Goal: Check status: Check status

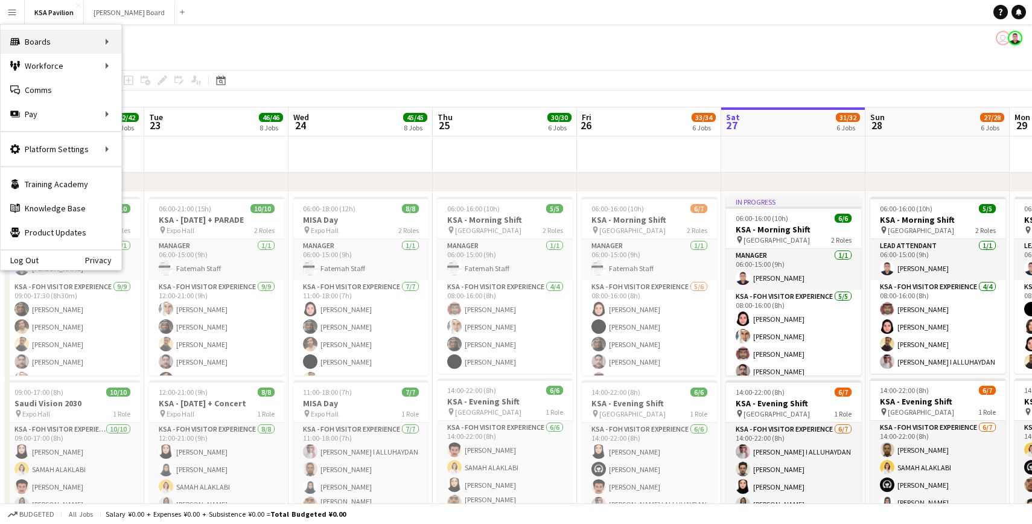
scroll to position [0, 288]
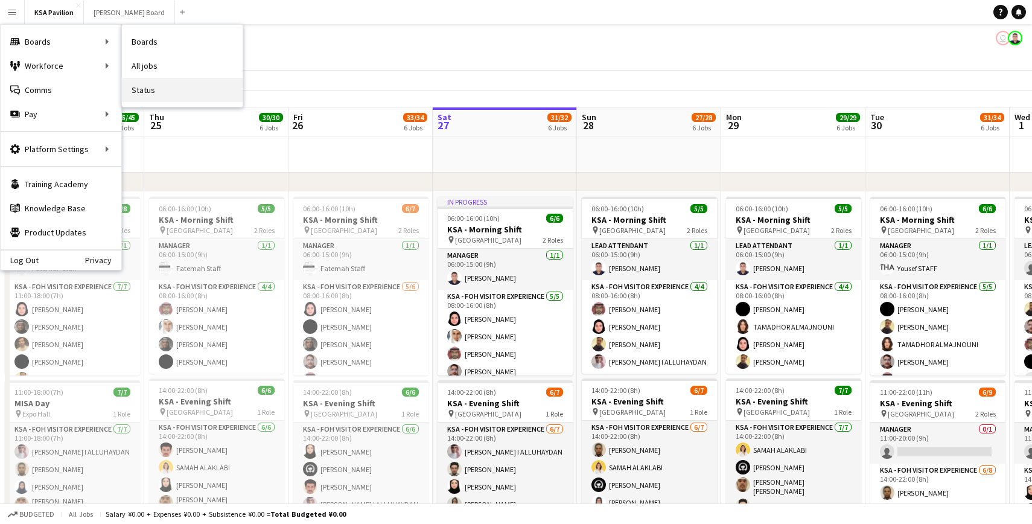
click at [140, 90] on link "Status" at bounding box center [182, 90] width 121 height 24
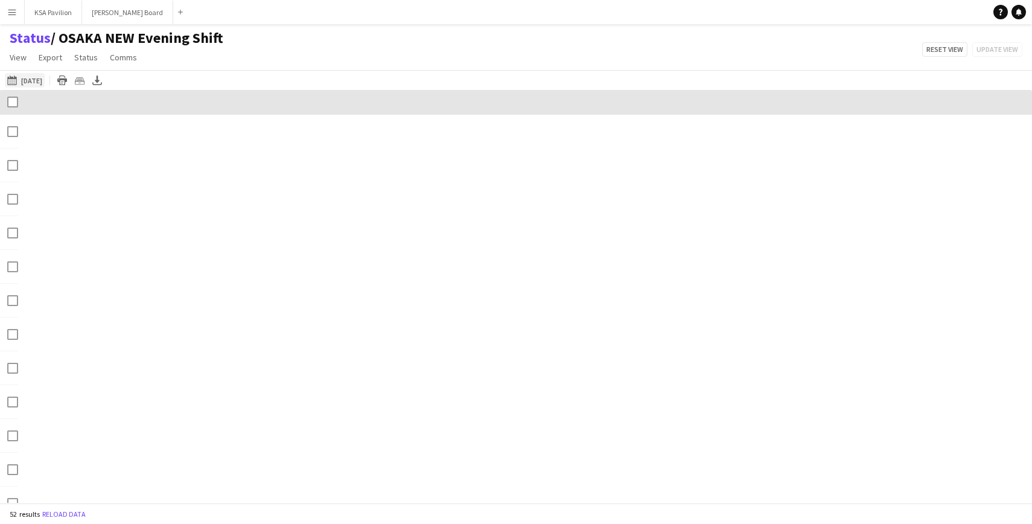
click at [30, 78] on button "[DATE] [DATE]" at bounding box center [25, 80] width 40 height 14
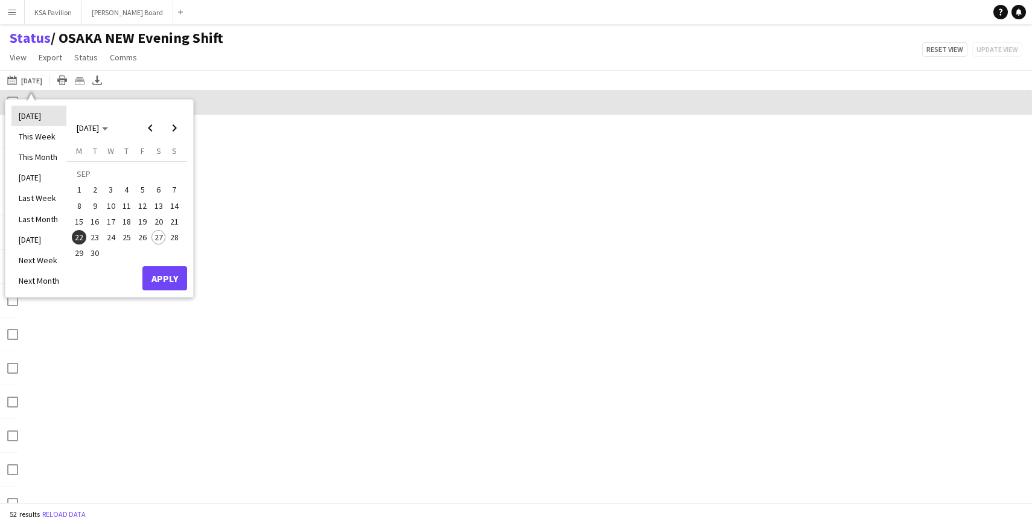
click at [32, 124] on li "[DATE]" at bounding box center [38, 116] width 55 height 21
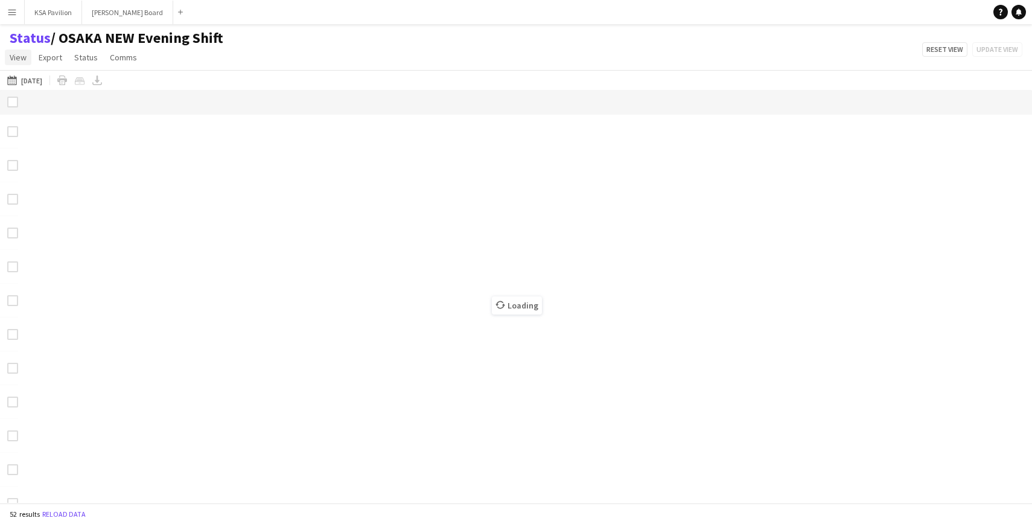
click at [22, 59] on span "View" at bounding box center [18, 57] width 17 height 11
click at [307, 57] on div "Status / OSAKA NEW Evening Shift View Views Default view New view Update view D…" at bounding box center [516, 49] width 1032 height 41
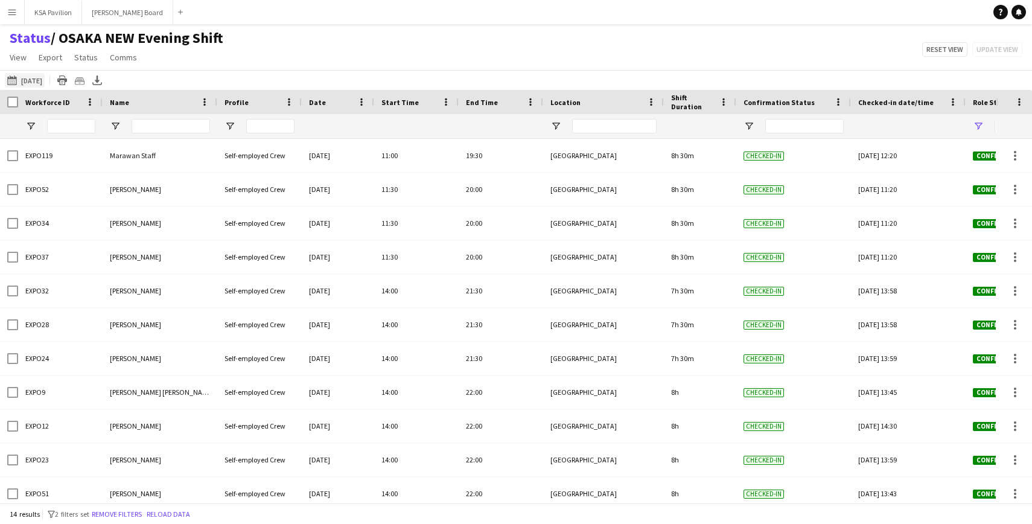
click at [36, 82] on button "[DATE] [DATE]" at bounding box center [25, 80] width 40 height 14
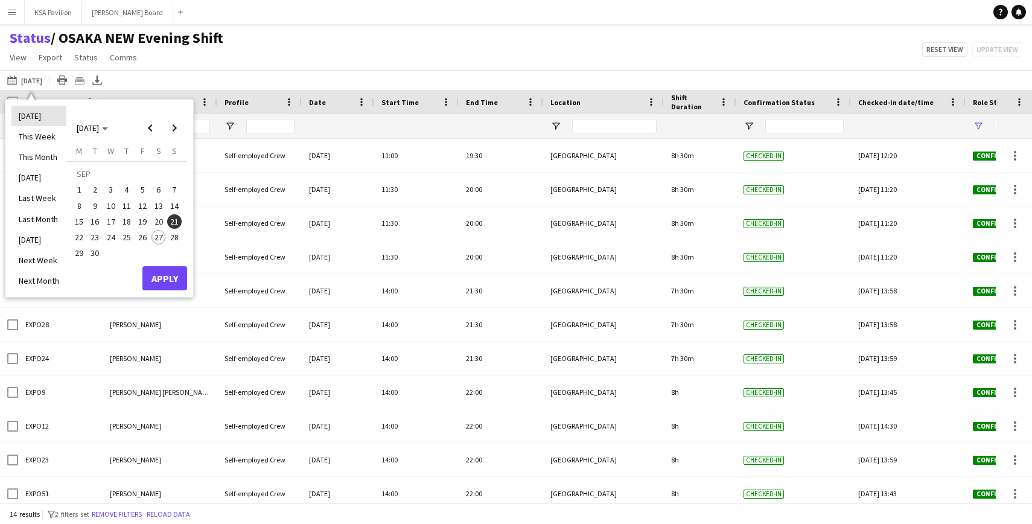
click at [31, 115] on li "[DATE]" at bounding box center [38, 116] width 55 height 21
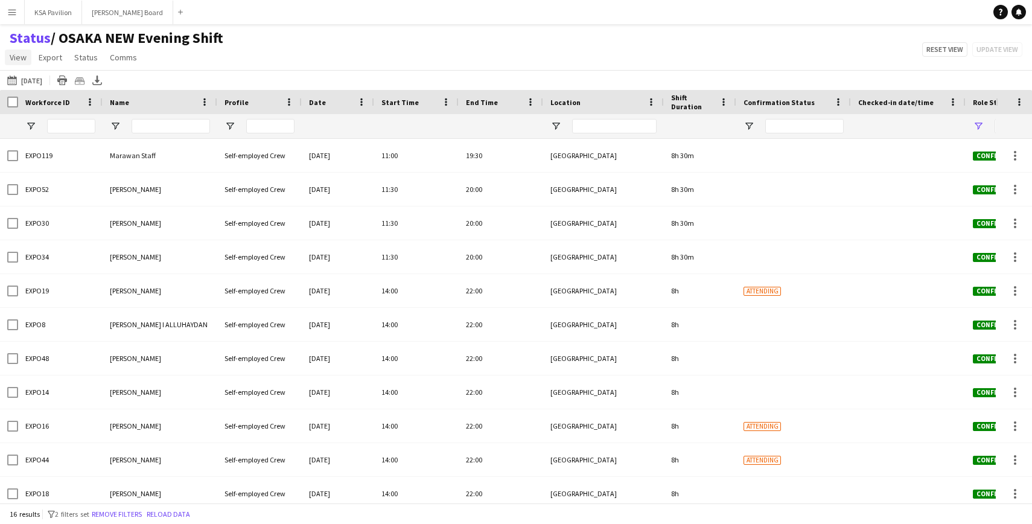
click at [19, 57] on span "View" at bounding box center [18, 57] width 17 height 11
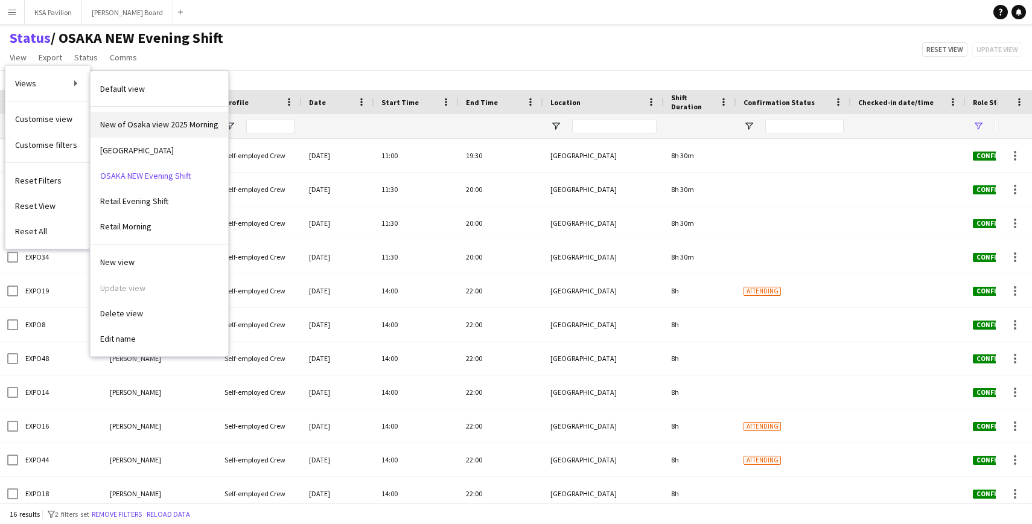
click at [160, 126] on span "New of Osaka view 2025 Morning" at bounding box center [159, 124] width 118 height 11
type input "**********"
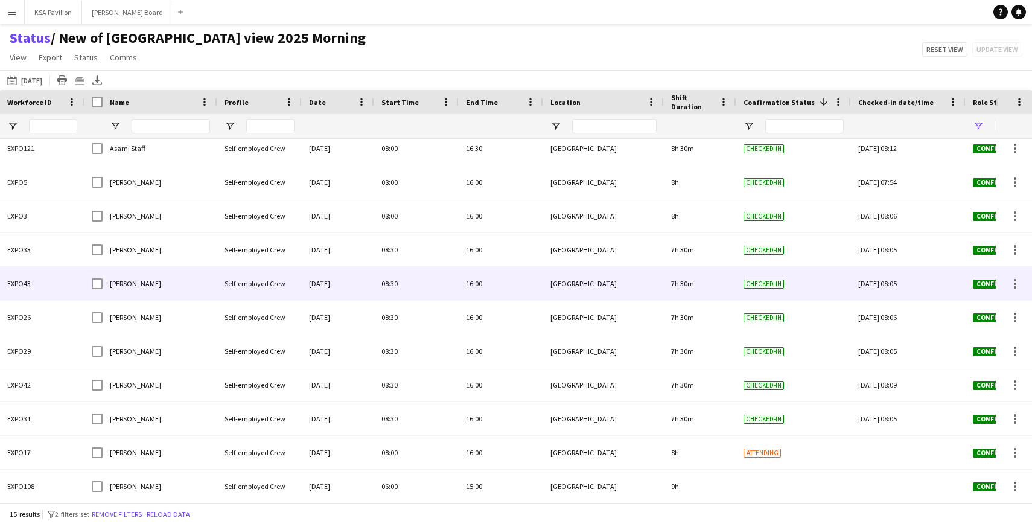
scroll to position [143, 0]
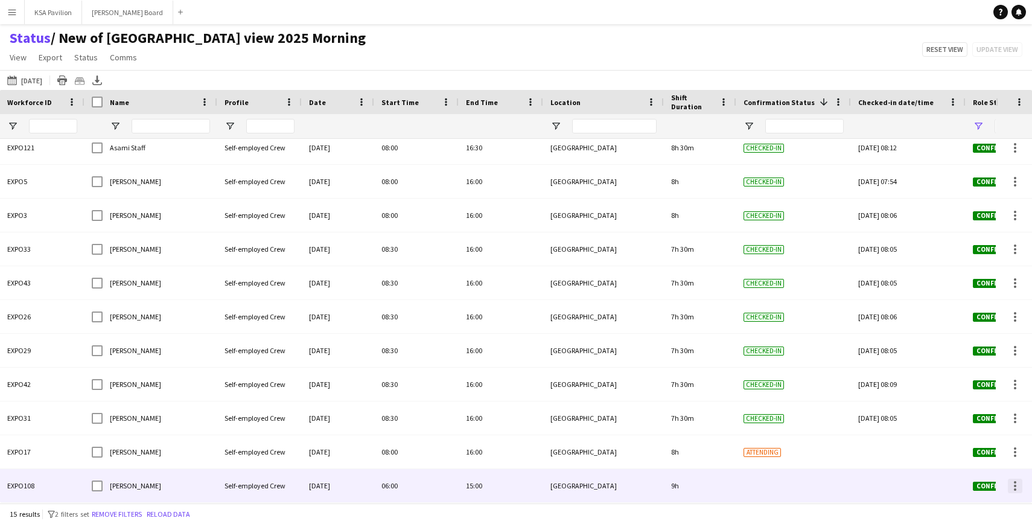
click at [1016, 488] on div at bounding box center [1015, 486] width 14 height 14
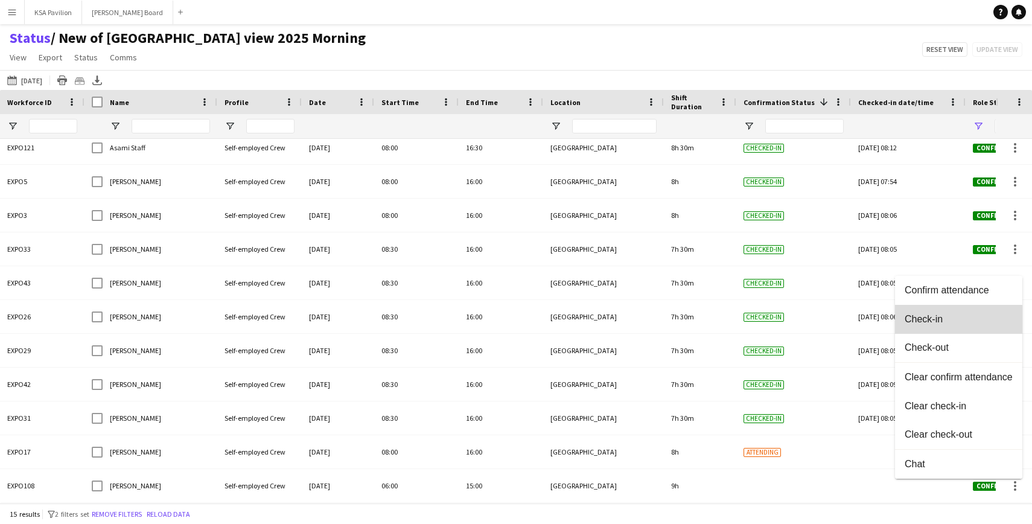
click at [932, 326] on button "Check-in" at bounding box center [958, 319] width 127 height 29
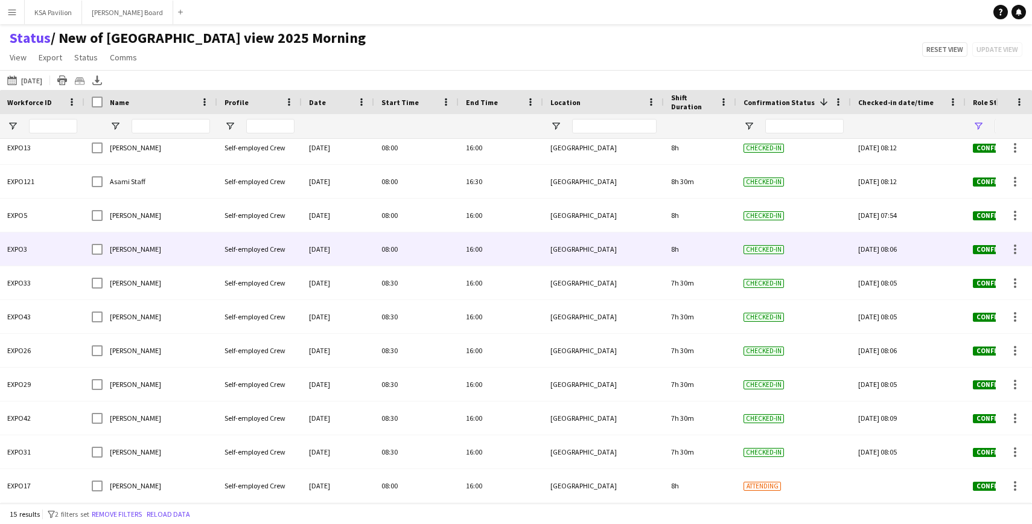
scroll to position [36, 0]
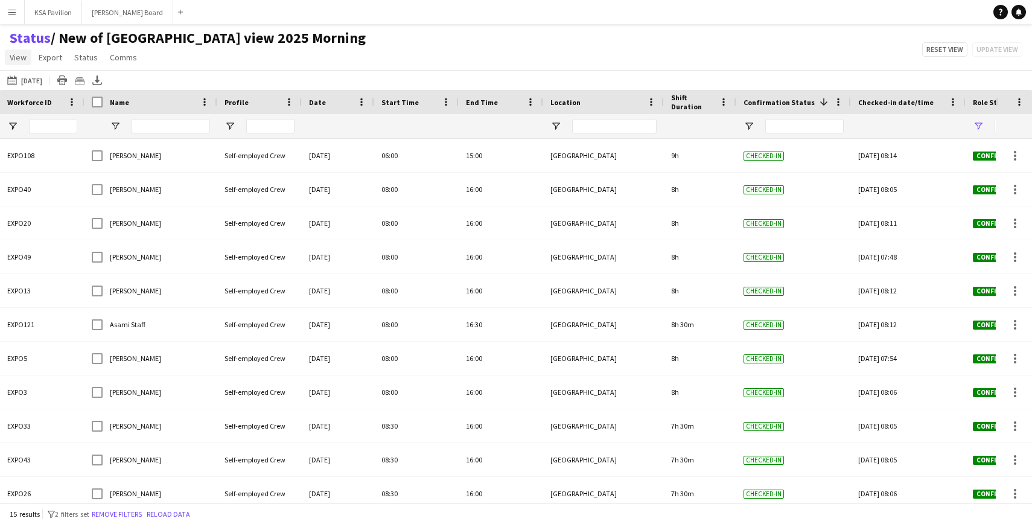
click at [19, 60] on span "View" at bounding box center [18, 57] width 17 height 11
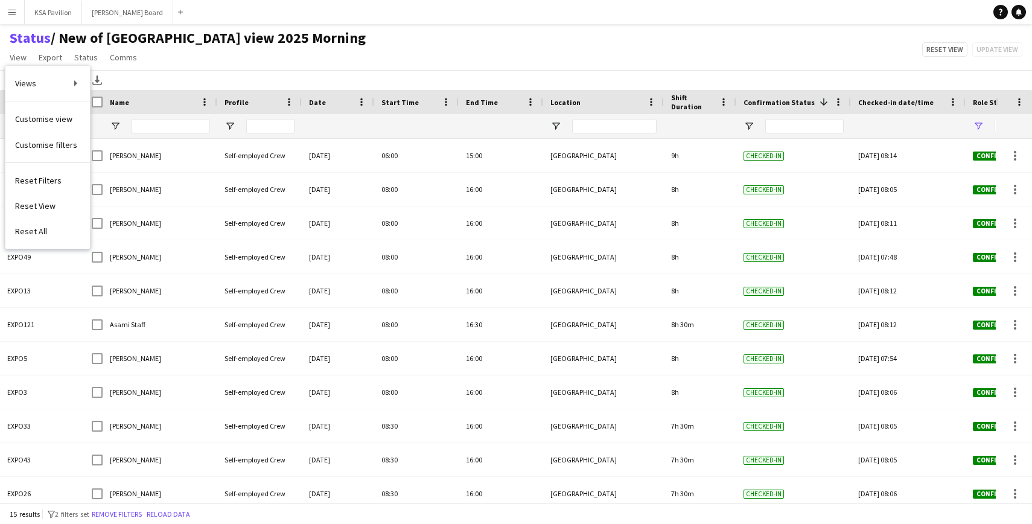
click at [132, 75] on div "[DATE] [DATE] [DATE] This Week This Month [DATE] Last Week Last Month [DATE] Ne…" at bounding box center [516, 80] width 1032 height 20
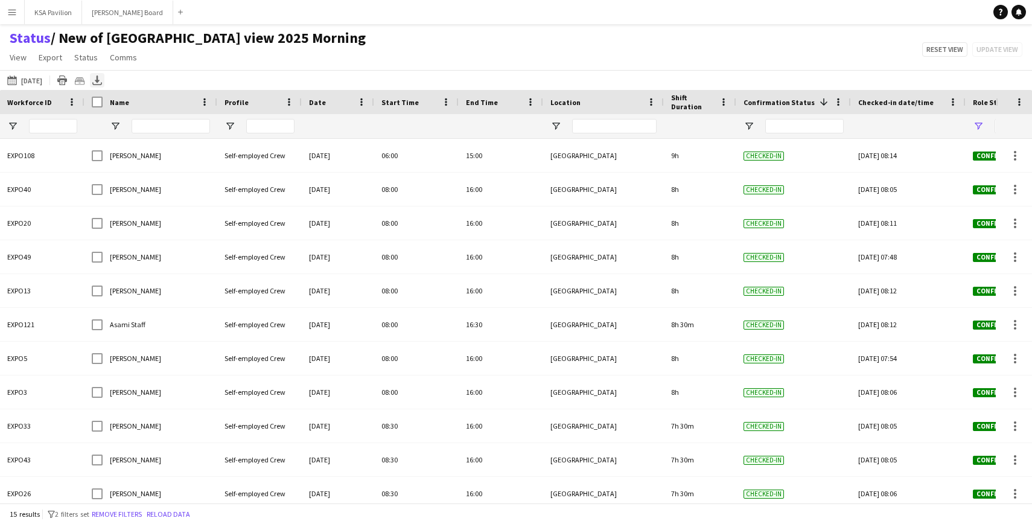
click at [100, 78] on icon "Export XLSX" at bounding box center [97, 80] width 10 height 10
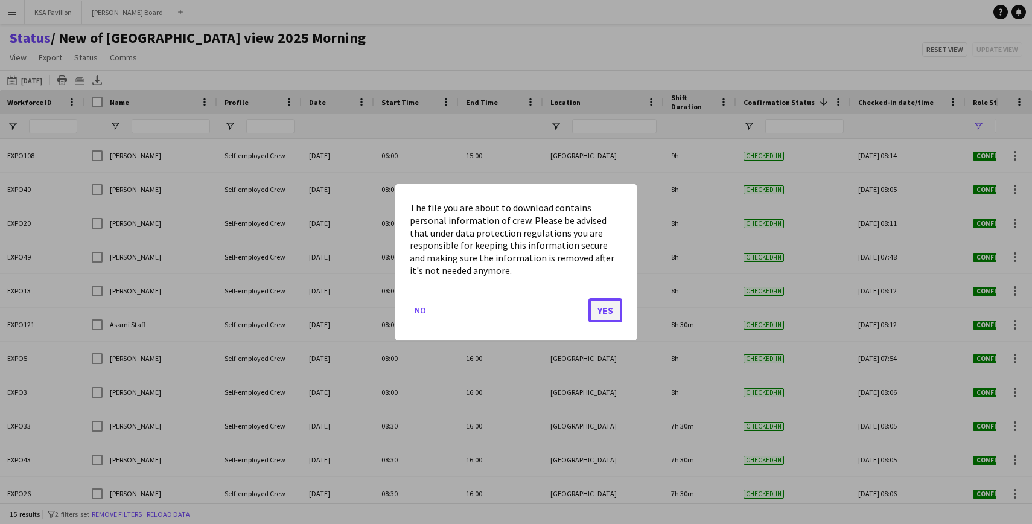
click at [614, 311] on button "Yes" at bounding box center [605, 309] width 34 height 24
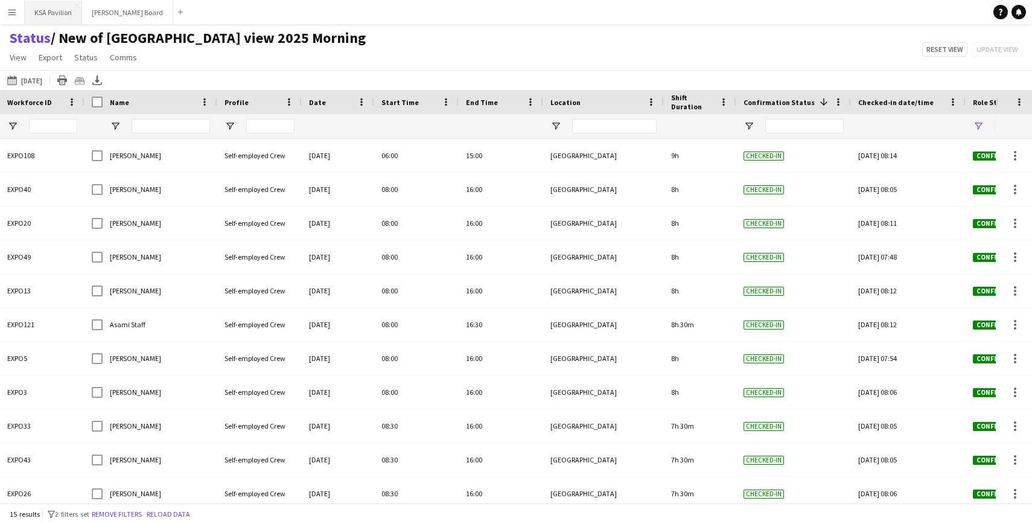
click at [46, 7] on button "KSA Pavilion Close" at bounding box center [53, 13] width 57 height 24
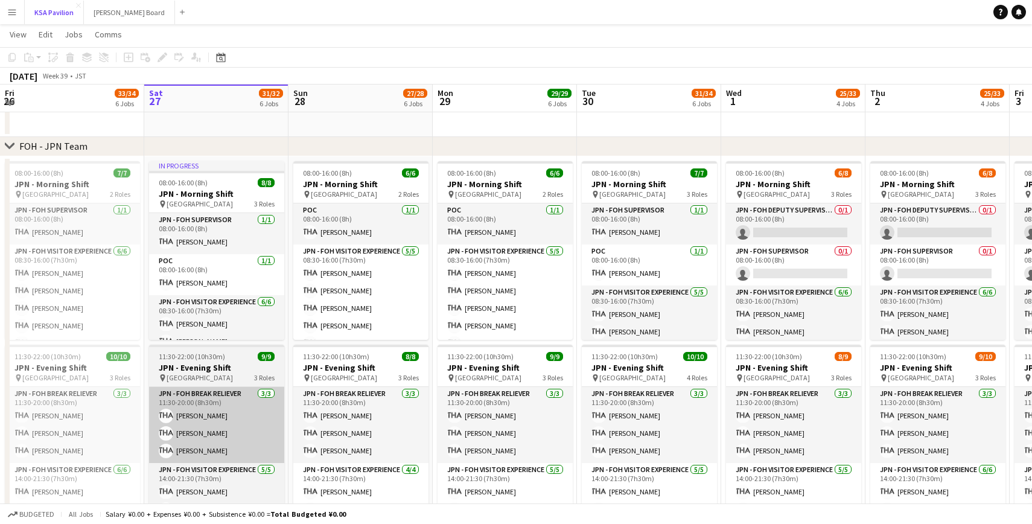
scroll to position [601, 0]
